Goal: Register for event/course

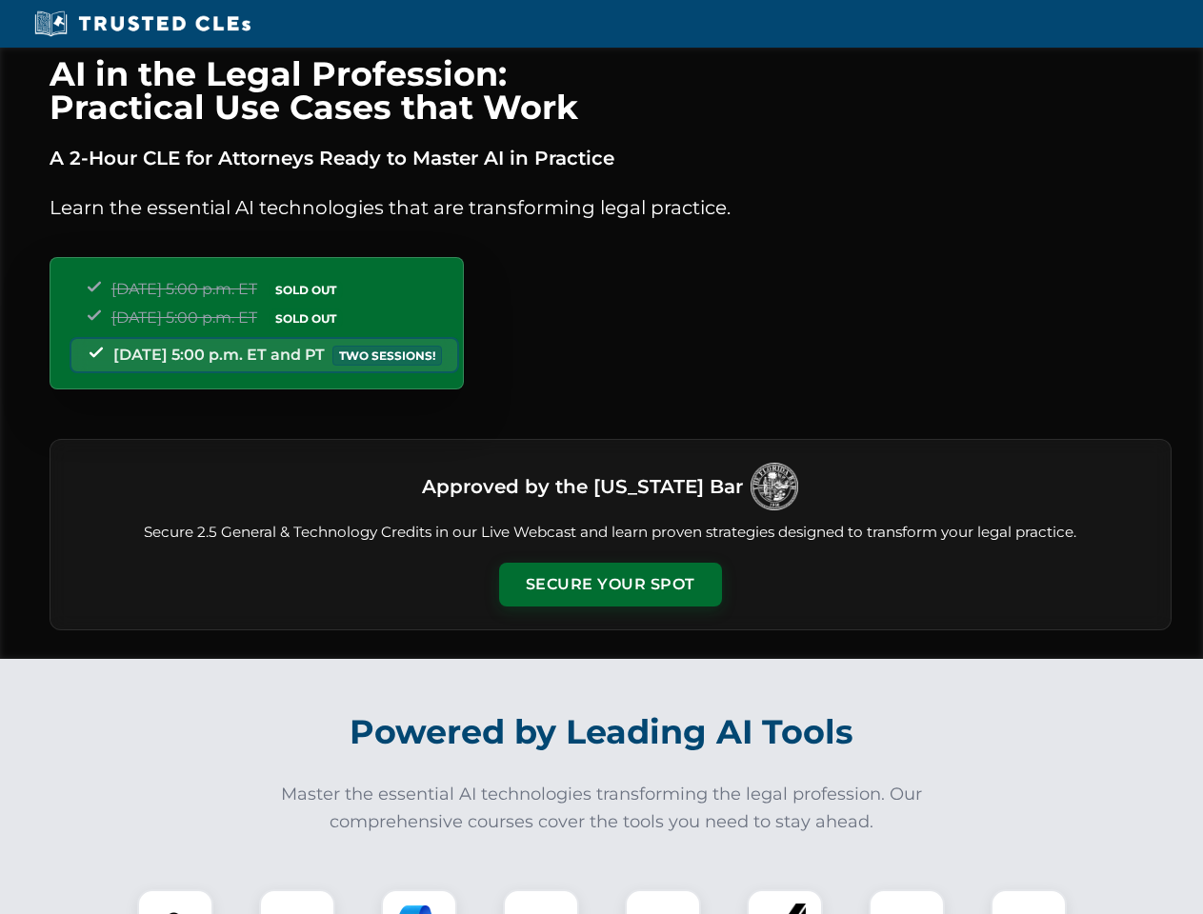
click at [609, 585] on button "Secure Your Spot" at bounding box center [610, 585] width 223 height 44
click at [175, 902] on img at bounding box center [175, 927] width 55 height 55
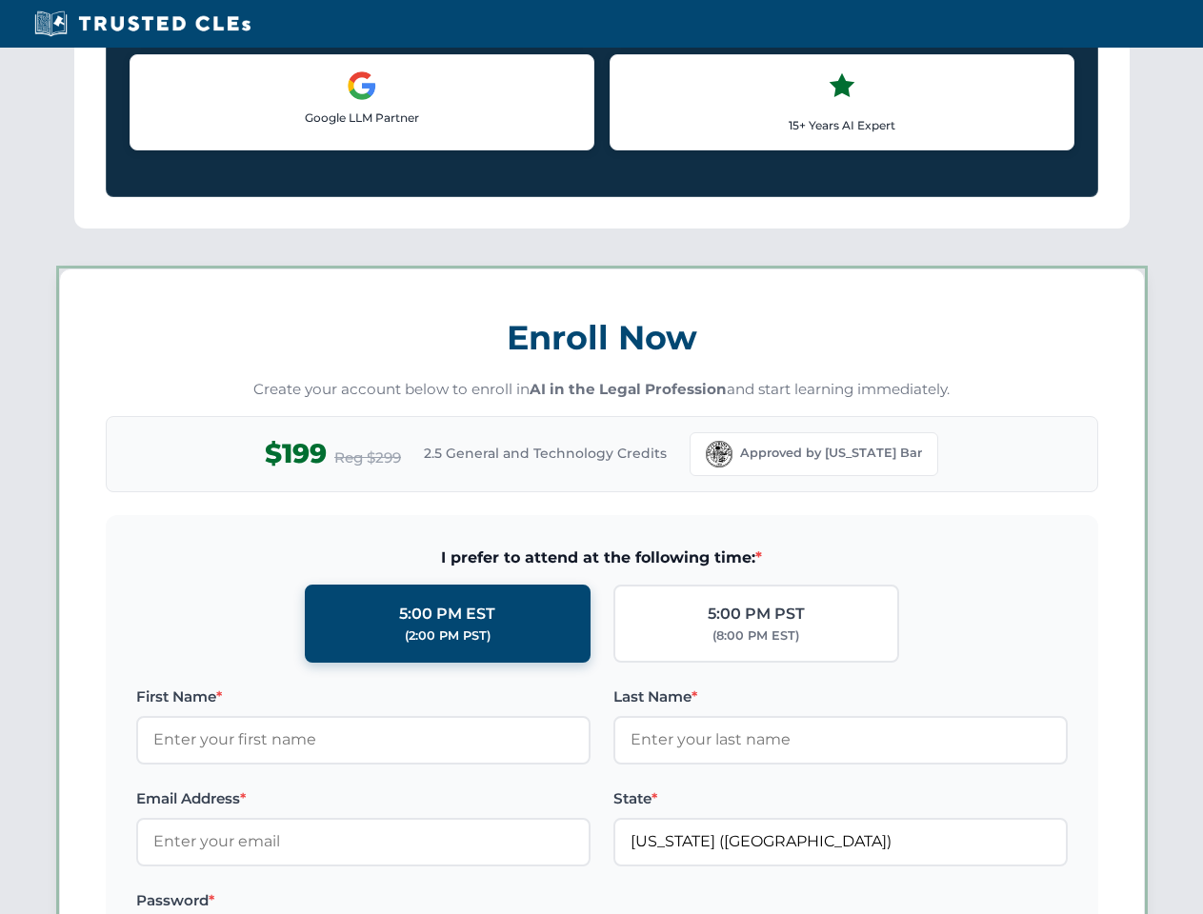
click at [419, 902] on label "Password *" at bounding box center [363, 900] width 454 height 23
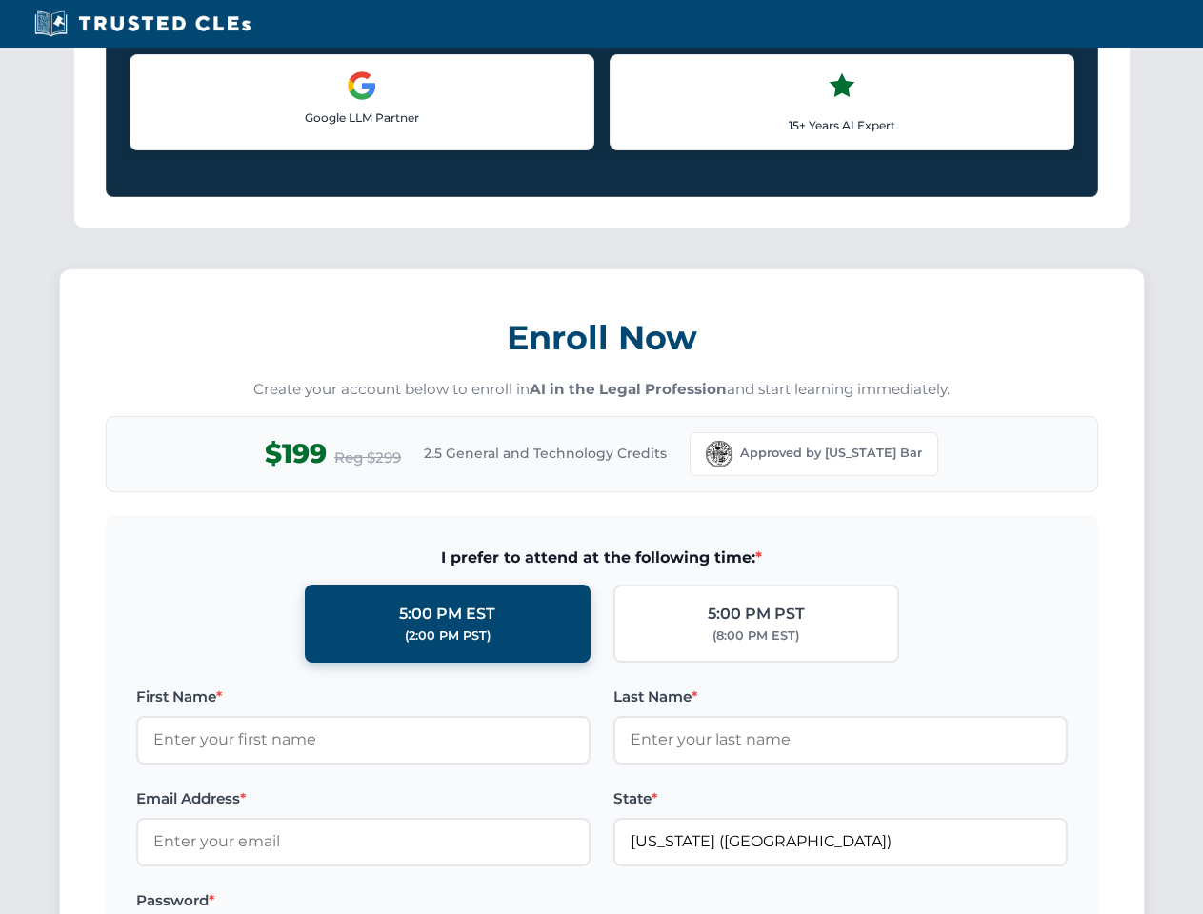
scroll to position [1869, 0]
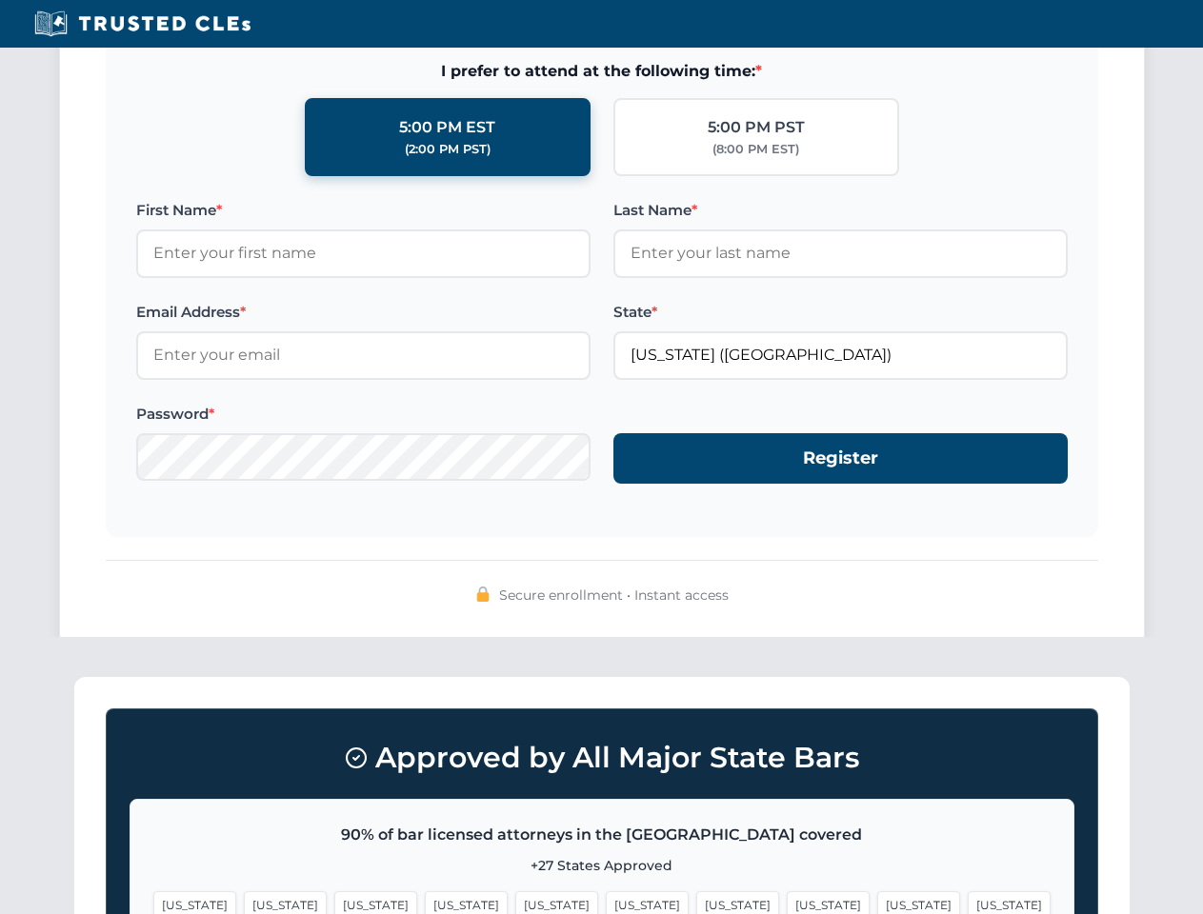
click at [877, 902] on span "[US_STATE]" at bounding box center [918, 905] width 83 height 28
